Goal: Check status: Check status

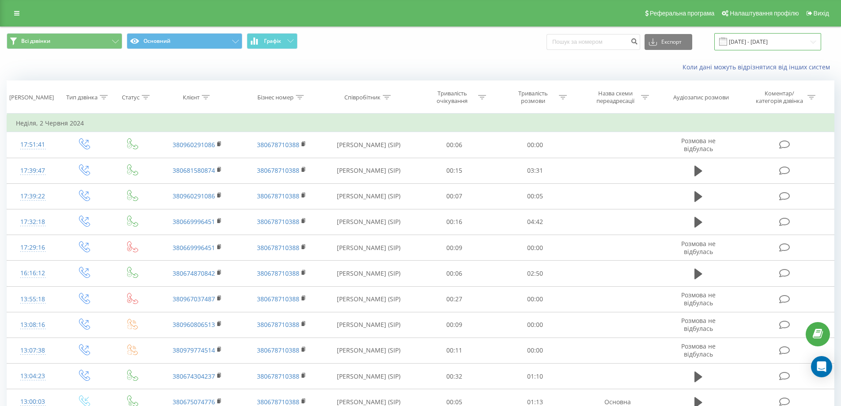
click at [743, 40] on input "[DATE] - [DATE]" at bounding box center [767, 41] width 107 height 17
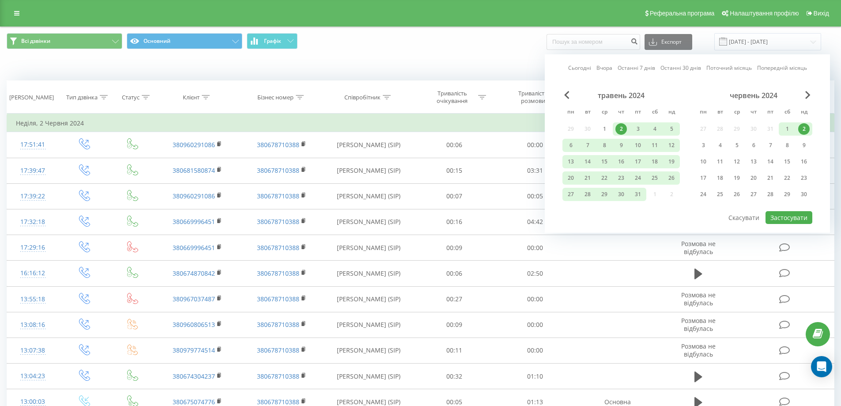
drag, startPoint x: 650, startPoint y: 69, endPoint x: 693, endPoint y: 104, distance: 55.6
click at [649, 69] on link "Останні 7 днів" at bounding box center [636, 68] width 38 height 8
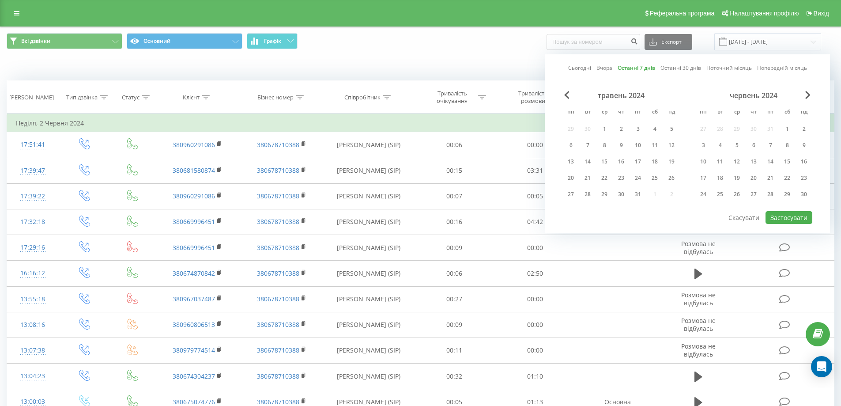
click at [625, 67] on link "Останні 7 днів" at bounding box center [636, 68] width 38 height 8
click at [789, 216] on button "Застосувати" at bounding box center [788, 217] width 47 height 13
type input "[DATE] - [DATE]"
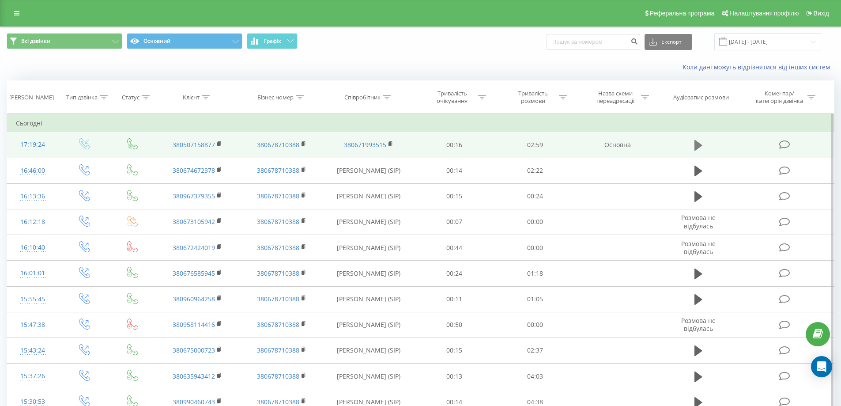
click at [697, 142] on icon at bounding box center [698, 145] width 8 height 11
